Goal: Entertainment & Leisure: Consume media (video, audio)

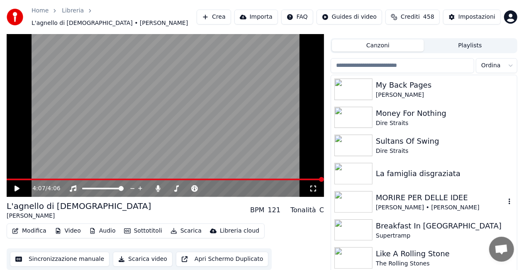
click at [361, 194] on img at bounding box center [354, 202] width 38 height 22
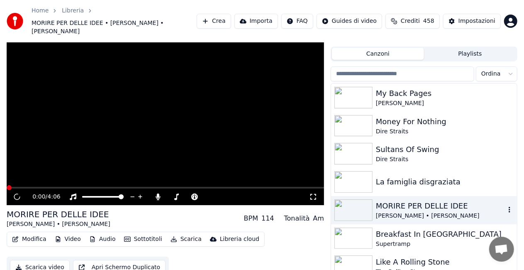
scroll to position [24, 0]
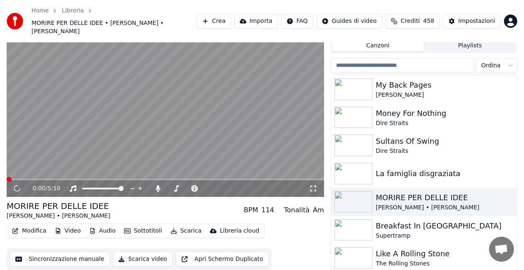
click at [314, 189] on icon at bounding box center [313, 188] width 8 height 7
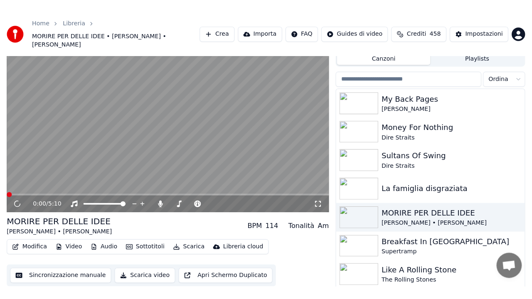
scroll to position [16, 0]
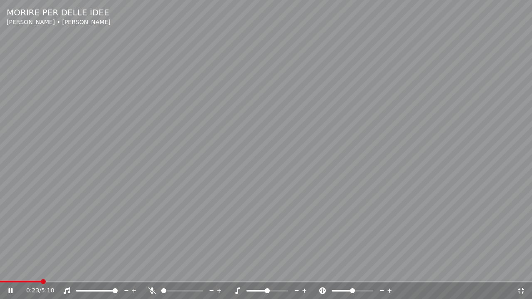
click at [161, 270] on span at bounding box center [163, 290] width 5 height 5
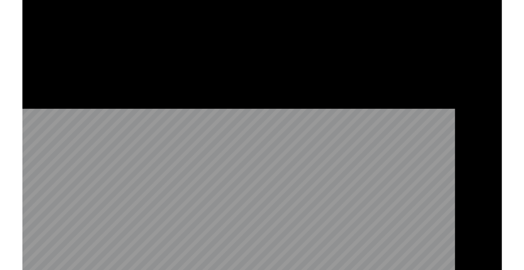
scroll to position [24, 0]
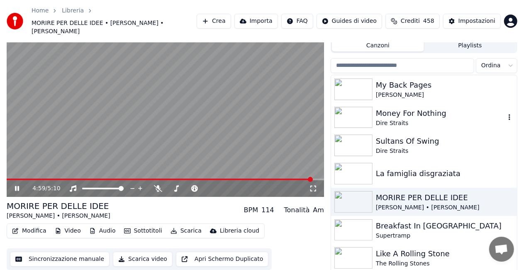
click at [355, 114] on img at bounding box center [354, 118] width 38 height 22
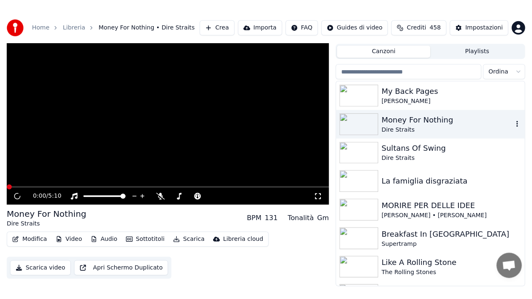
scroll to position [12, 0]
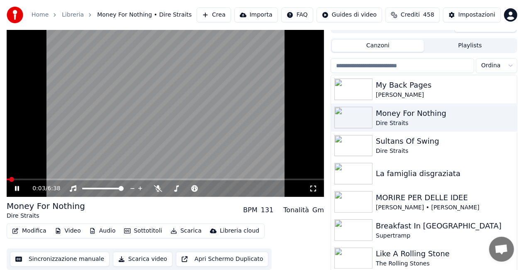
click at [310, 190] on icon at bounding box center [313, 188] width 8 height 7
click at [315, 190] on icon at bounding box center [313, 188] width 8 height 7
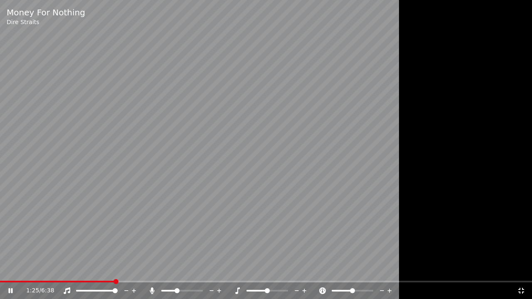
click at [176, 270] on span at bounding box center [182, 291] width 42 height 2
click at [191, 270] on span at bounding box center [182, 291] width 42 height 2
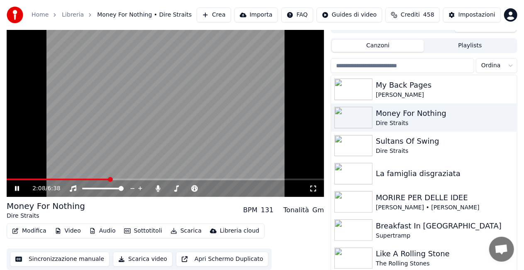
click at [315, 189] on icon at bounding box center [313, 188] width 8 height 7
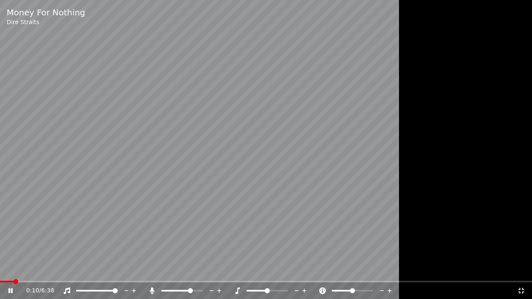
click at [13, 270] on span at bounding box center [6, 282] width 13 height 2
click at [32, 270] on span at bounding box center [16, 282] width 32 height 2
click at [36, 270] on div "2:36 / 6:38" at bounding box center [266, 290] width 532 height 18
click at [36, 270] on span at bounding box center [104, 282] width 209 height 2
